Goal: Task Accomplishment & Management: Use online tool/utility

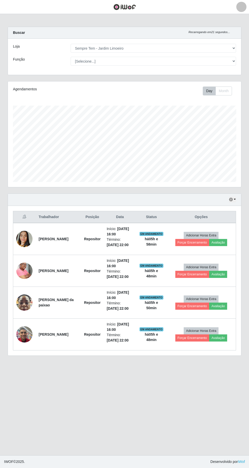
select select "508"
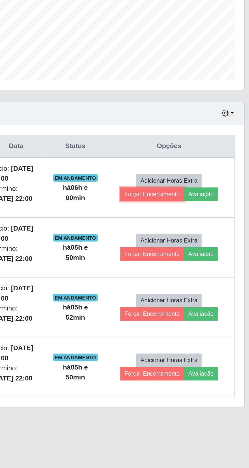
click at [191, 240] on button "Forçar Encerramento" at bounding box center [193, 242] width 34 height 7
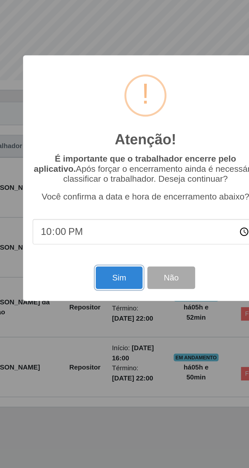
click at [109, 286] on button "Sim" at bounding box center [110, 287] width 25 height 12
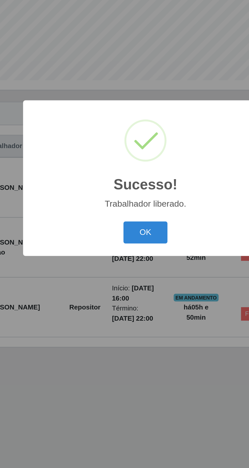
click at [126, 261] on button "OK" at bounding box center [125, 263] width 24 height 12
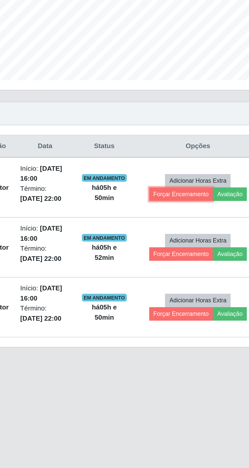
click at [189, 240] on button "Forçar Encerramento" at bounding box center [193, 242] width 34 height 7
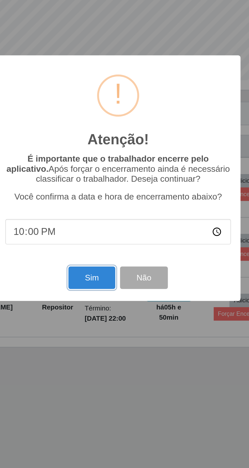
click at [106, 285] on button "Sim" at bounding box center [110, 287] width 25 height 12
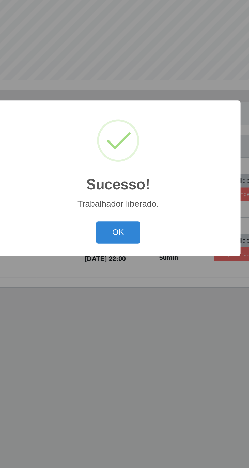
click at [127, 260] on button "OK" at bounding box center [125, 263] width 24 height 12
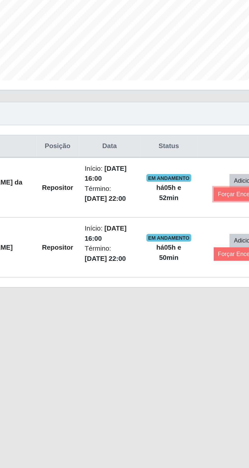
click at [187, 240] on button "Forçar Encerramento" at bounding box center [193, 242] width 34 height 7
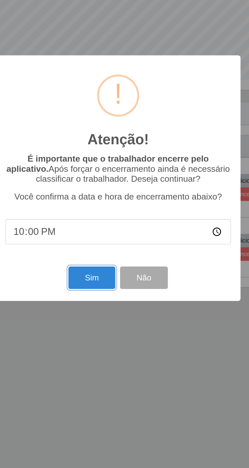
click at [110, 286] on button "Sim" at bounding box center [110, 287] width 25 height 12
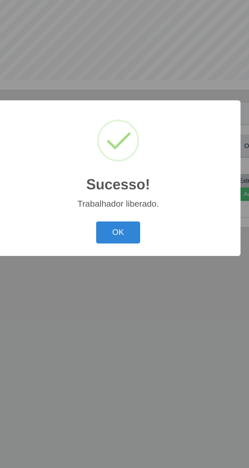
click at [123, 259] on button "OK" at bounding box center [125, 263] width 24 height 12
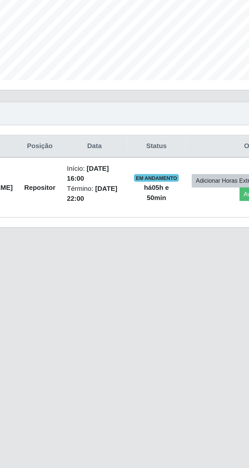
click at [199, 239] on button "Forçar Encerramento" at bounding box center [216, 235] width 34 height 7
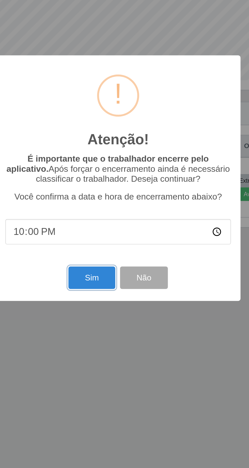
click at [107, 285] on button "Sim" at bounding box center [110, 287] width 25 height 12
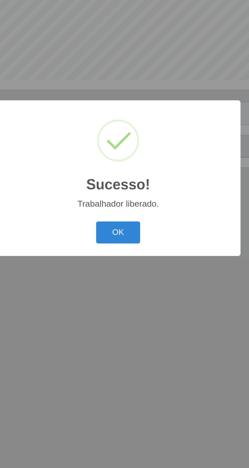
click at [128, 263] on button "OK" at bounding box center [125, 263] width 24 height 12
